Goal: Task Accomplishment & Management: Manage account settings

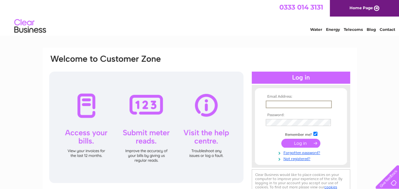
click at [287, 103] on input "text" at bounding box center [299, 104] width 66 height 8
type input "admin@csmachinerysales.com"
click at [304, 143] on input "submit" at bounding box center [300, 142] width 39 height 9
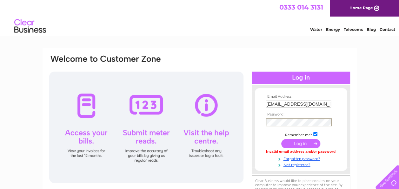
click at [281, 139] on input "submit" at bounding box center [300, 143] width 39 height 9
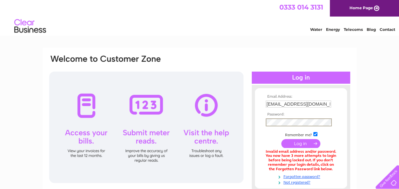
click at [300, 144] on input "submit" at bounding box center [300, 143] width 39 height 9
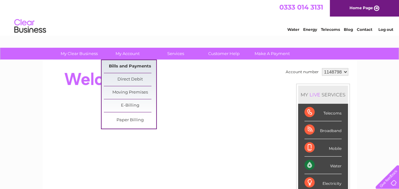
click at [132, 63] on link "Bills and Payments" at bounding box center [130, 66] width 52 height 13
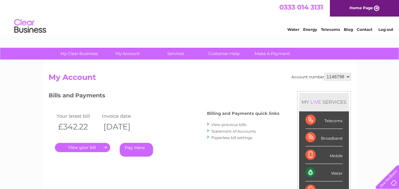
click at [87, 149] on link "." at bounding box center [82, 147] width 55 height 9
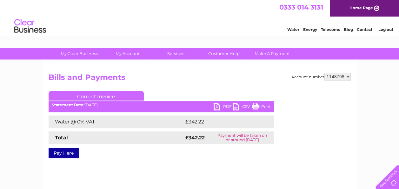
click at [223, 105] on link "PDF" at bounding box center [223, 107] width 19 height 9
